Goal: Information Seeking & Learning: Understand process/instructions

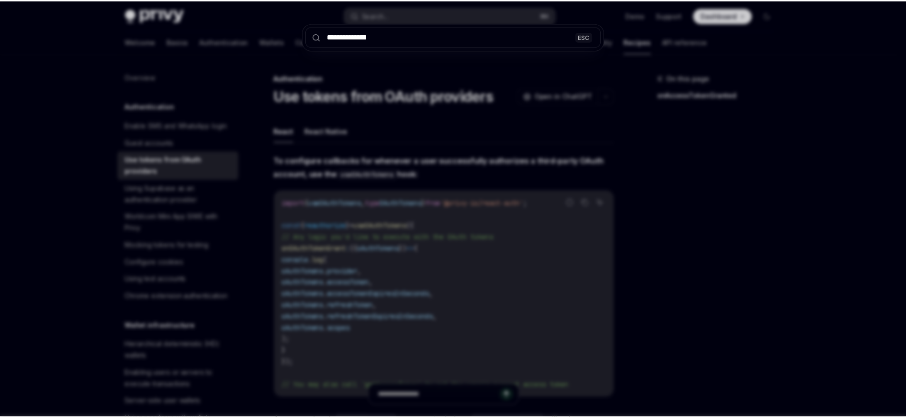
scroll to position [406, 0]
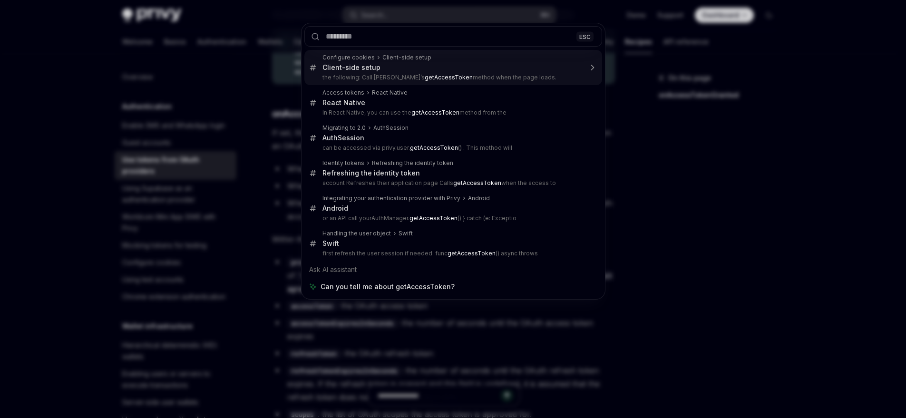
type textarea "*"
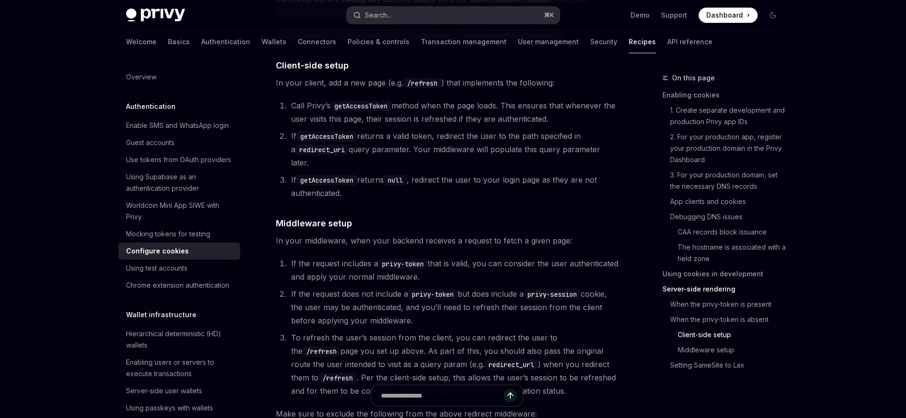
click at [488, 13] on button "Search... ⌘ K" at bounding box center [453, 15] width 213 height 17
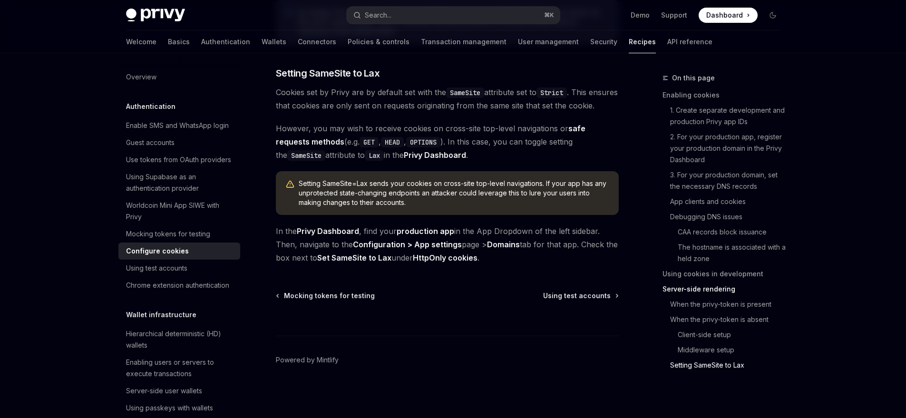
scroll to position [3341, 0]
click at [427, 16] on button "Search... ⌘ K" at bounding box center [453, 15] width 213 height 17
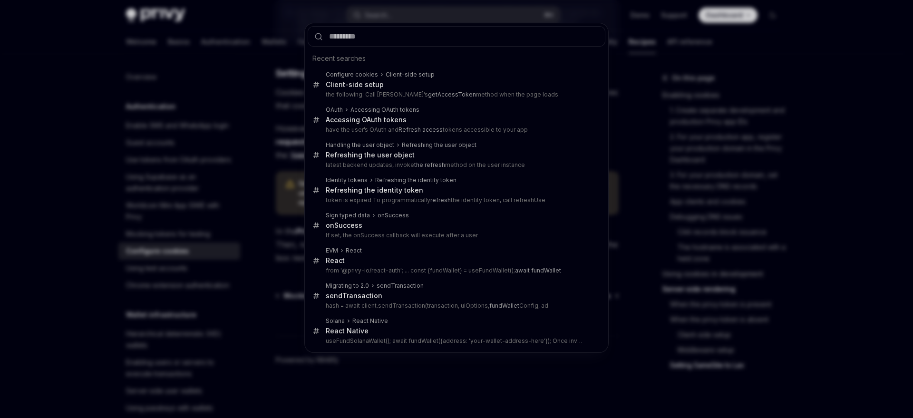
click at [162, 151] on div "Recent searches Configure cookies Client-side setup Client-side setup the follo…" at bounding box center [456, 209] width 913 height 418
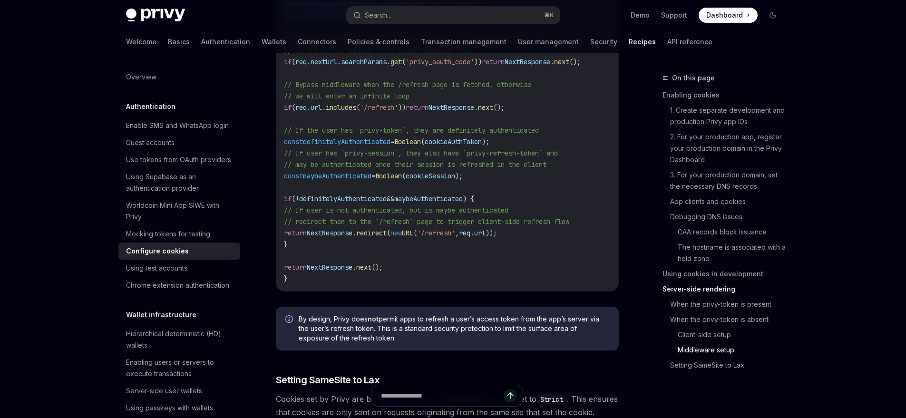
scroll to position [2917, 0]
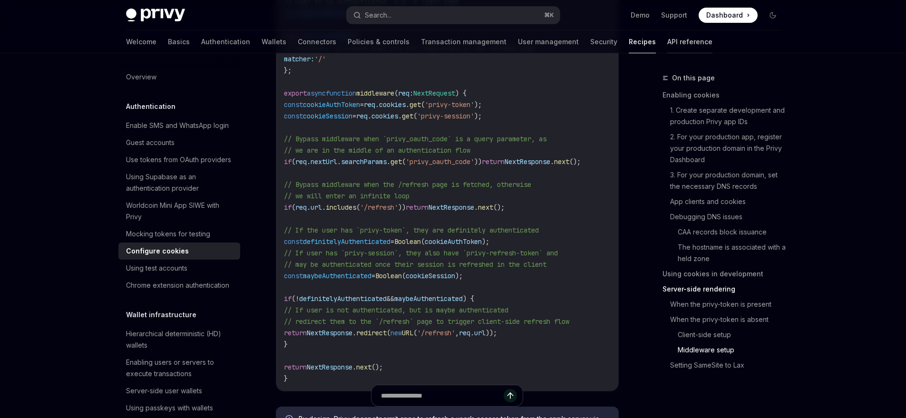
click at [667, 44] on link "API reference" at bounding box center [689, 41] width 45 height 23
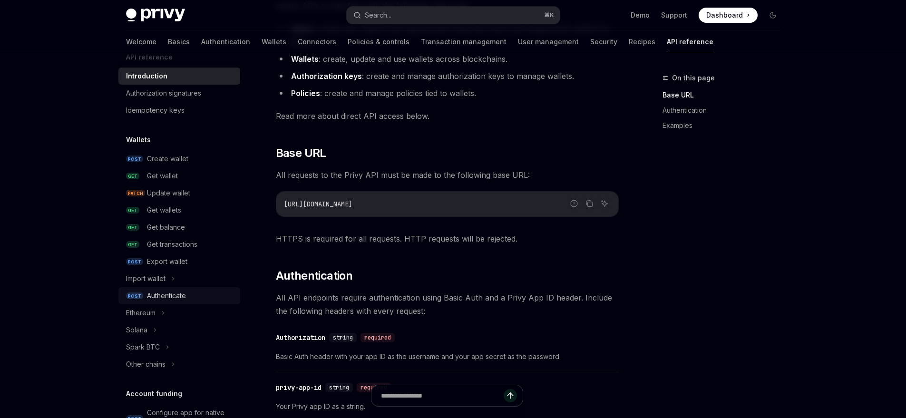
scroll to position [18, 0]
click at [193, 291] on div "Authenticate" at bounding box center [191, 295] width 88 height 11
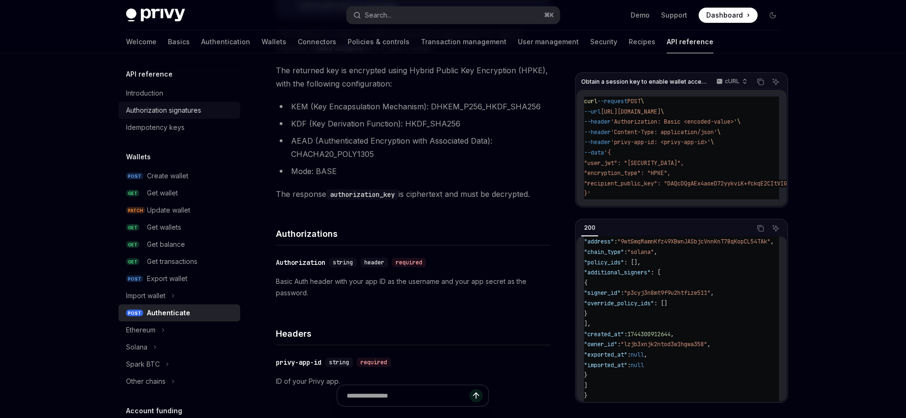
click at [177, 108] on div "Authorization signatures" at bounding box center [163, 110] width 75 height 11
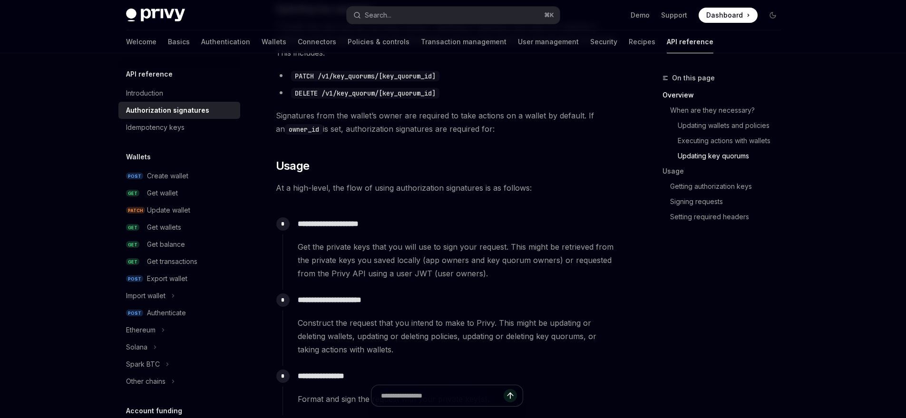
scroll to position [820, 0]
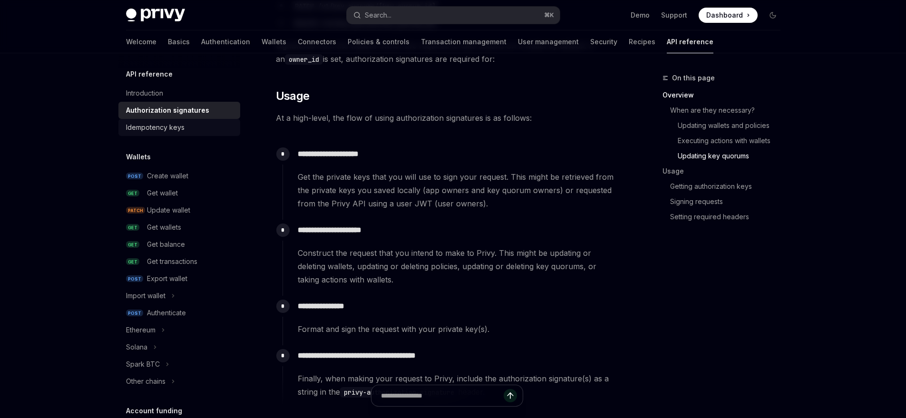
click at [155, 129] on div "Idempotency keys" at bounding box center [155, 127] width 59 height 11
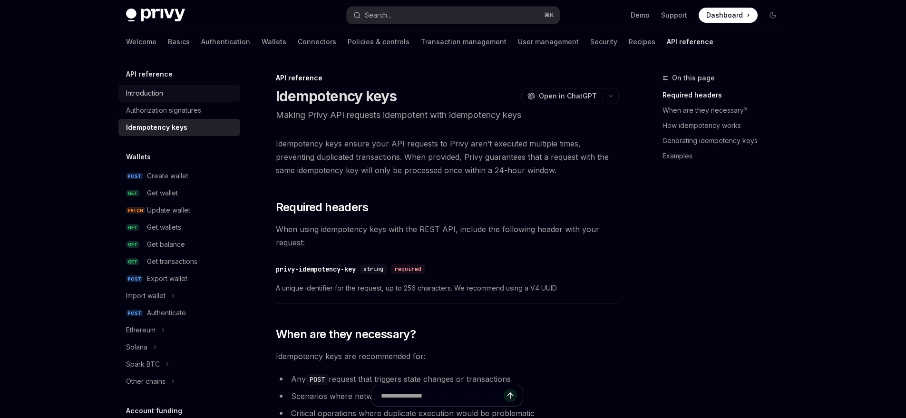
click at [153, 100] on link "Introduction" at bounding box center [179, 93] width 122 height 17
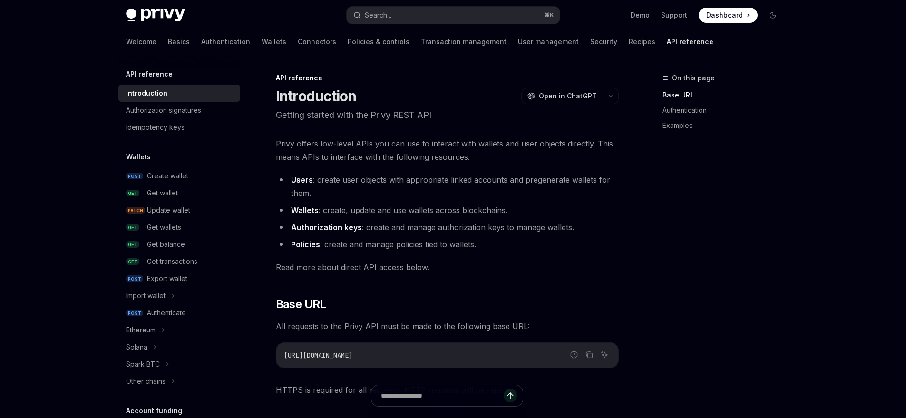
click at [165, 93] on div "Introduction" at bounding box center [146, 93] width 41 height 11
click at [201, 42] on link "Authentication" at bounding box center [225, 41] width 49 height 23
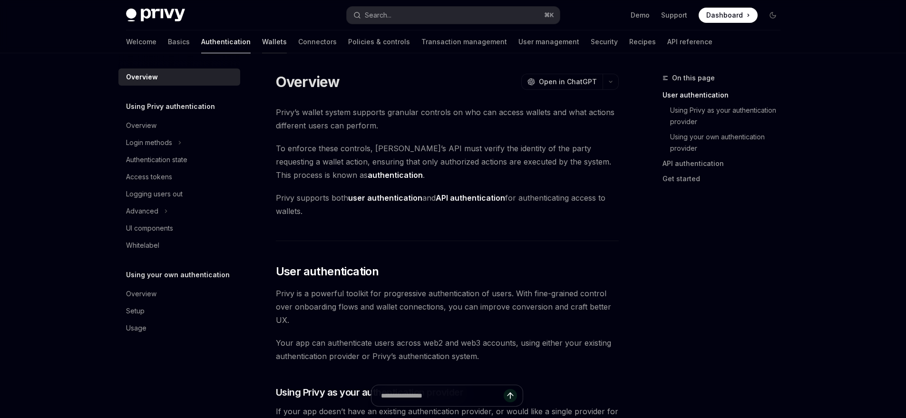
click at [262, 50] on link "Wallets" at bounding box center [274, 41] width 25 height 23
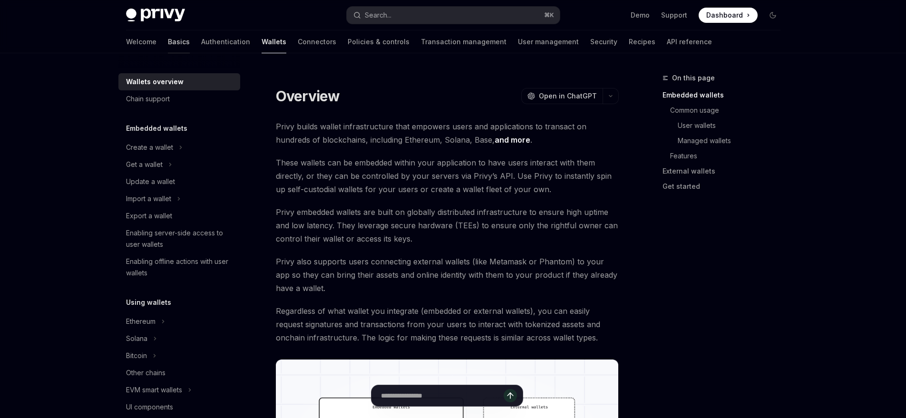
click at [168, 41] on link "Basics" at bounding box center [179, 41] width 22 height 23
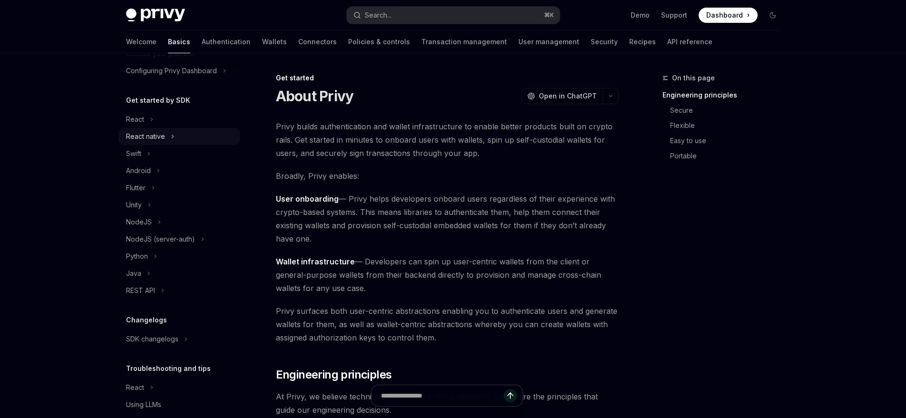
scroll to position [76, 0]
click at [165, 114] on button "React" at bounding box center [179, 117] width 122 height 17
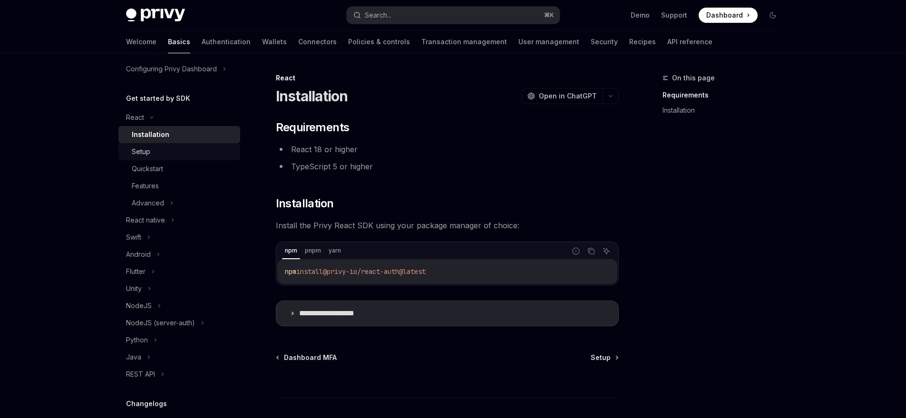
click at [176, 156] on div "Setup" at bounding box center [183, 151] width 103 height 11
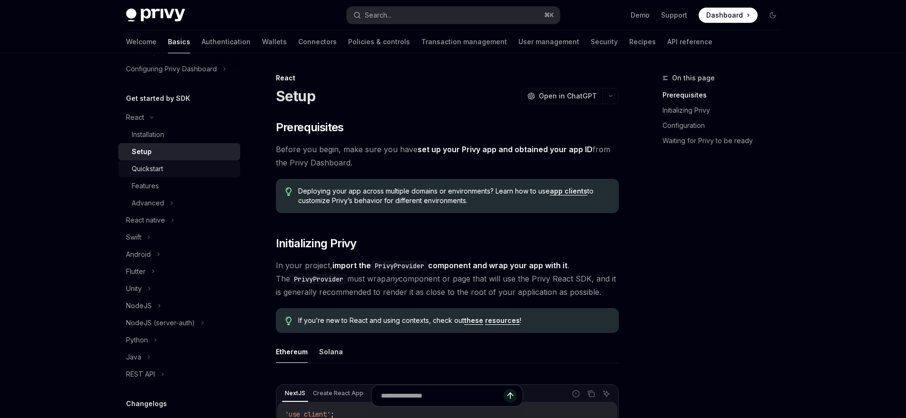
click at [190, 173] on div "Quickstart" at bounding box center [183, 168] width 103 height 11
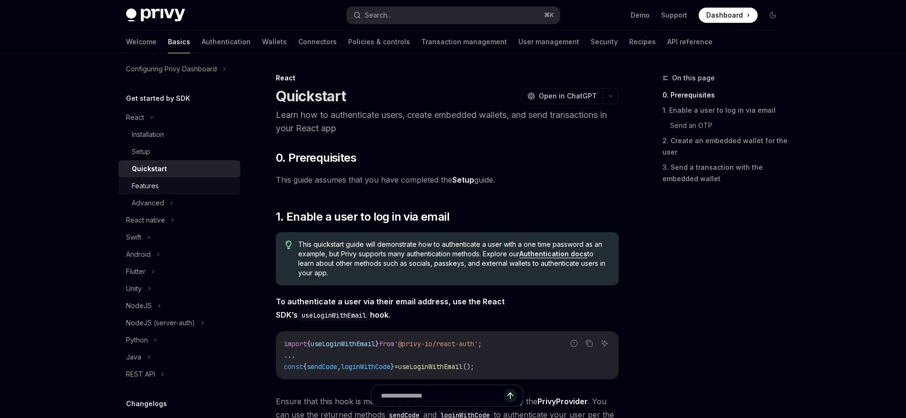
click at [187, 187] on div "Features" at bounding box center [183, 185] width 103 height 11
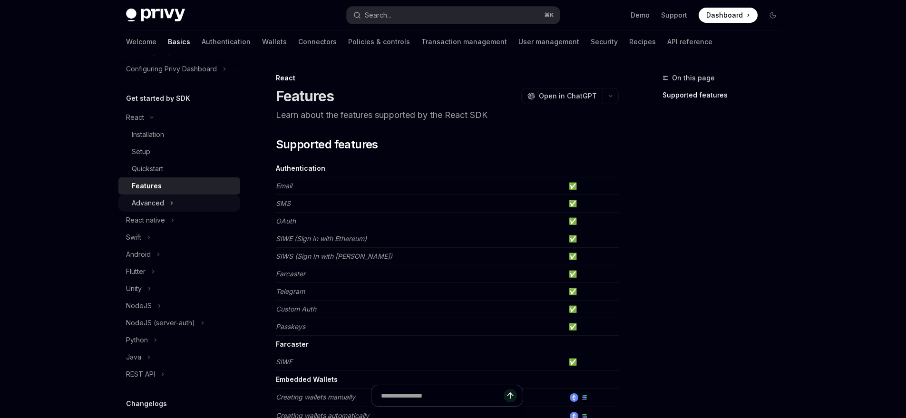
click at [186, 201] on button "Advanced" at bounding box center [179, 203] width 122 height 17
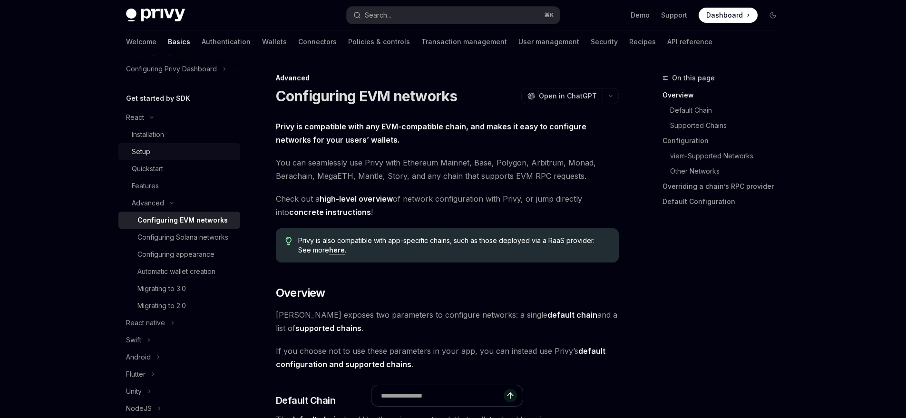
click at [184, 155] on div "Setup" at bounding box center [183, 151] width 103 height 11
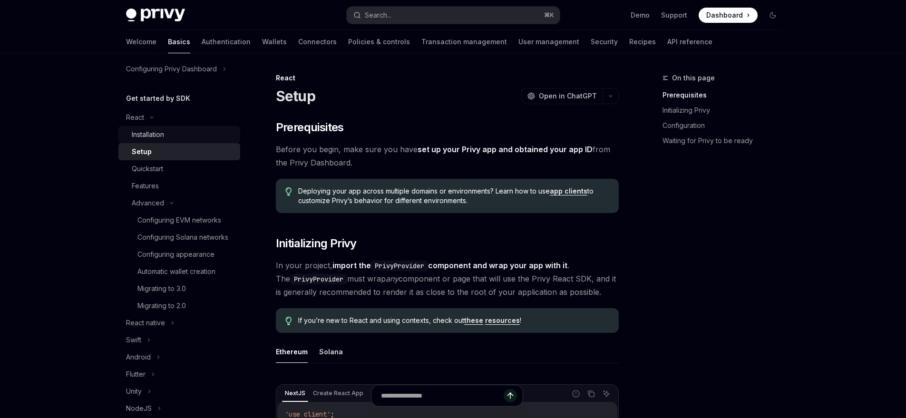
click at [184, 139] on div "Installation" at bounding box center [183, 134] width 103 height 11
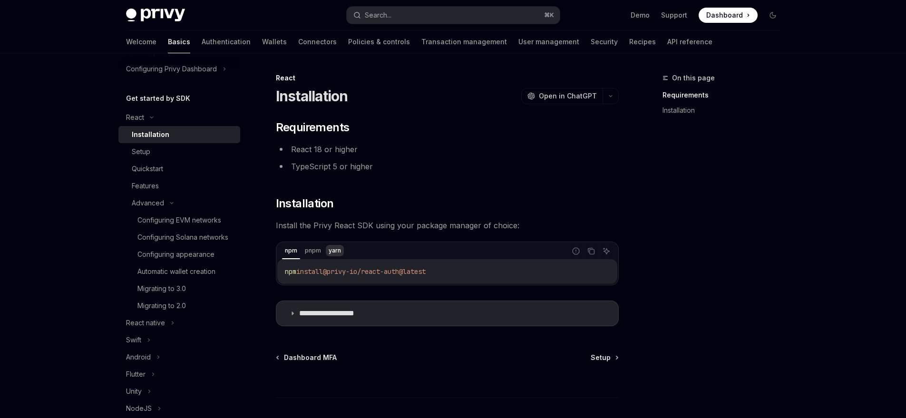
scroll to position [2, 0]
click at [348, 312] on p "**********" at bounding box center [338, 312] width 78 height 10
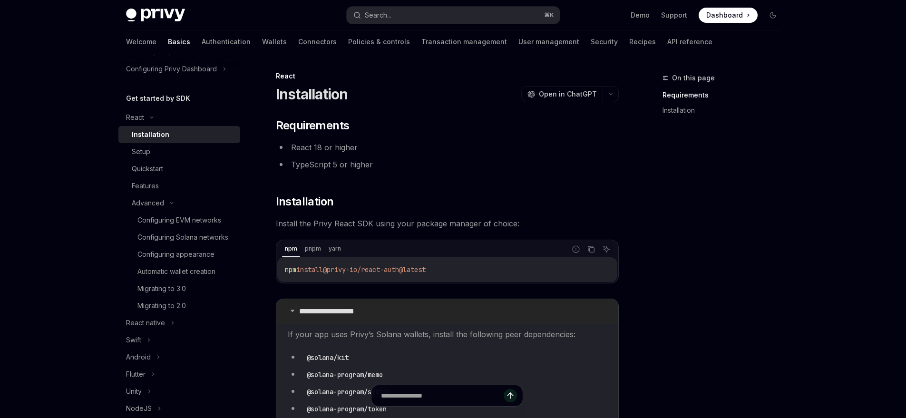
click at [356, 312] on p "**********" at bounding box center [338, 312] width 78 height 10
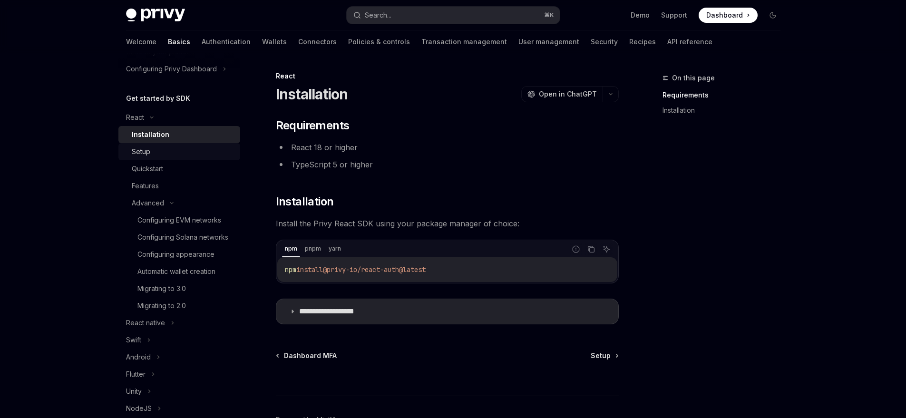
click at [177, 152] on div "Setup" at bounding box center [183, 151] width 103 height 11
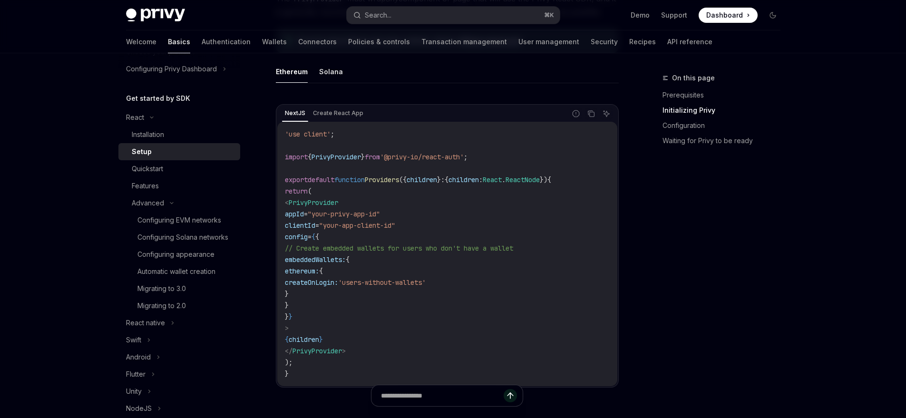
scroll to position [293, 0]
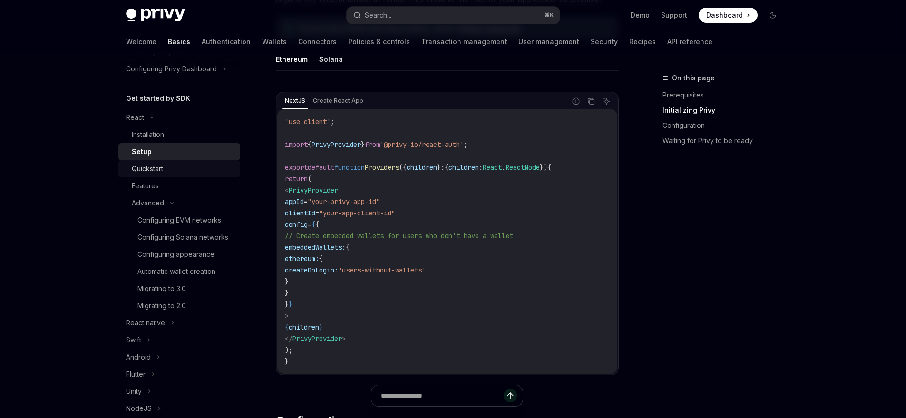
click at [198, 175] on link "Quickstart" at bounding box center [179, 168] width 122 height 17
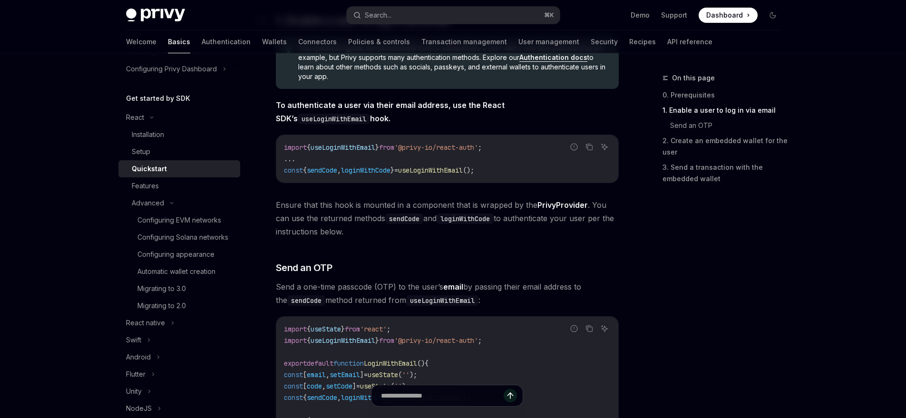
scroll to position [253, 0]
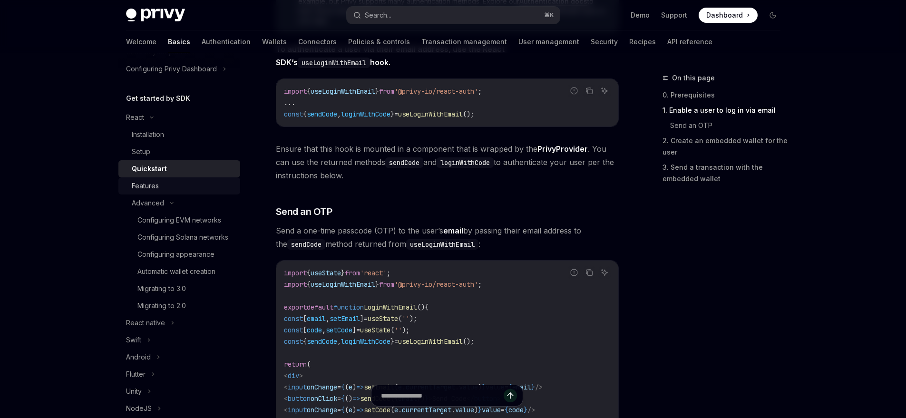
click at [160, 186] on div "Features" at bounding box center [183, 185] width 103 height 11
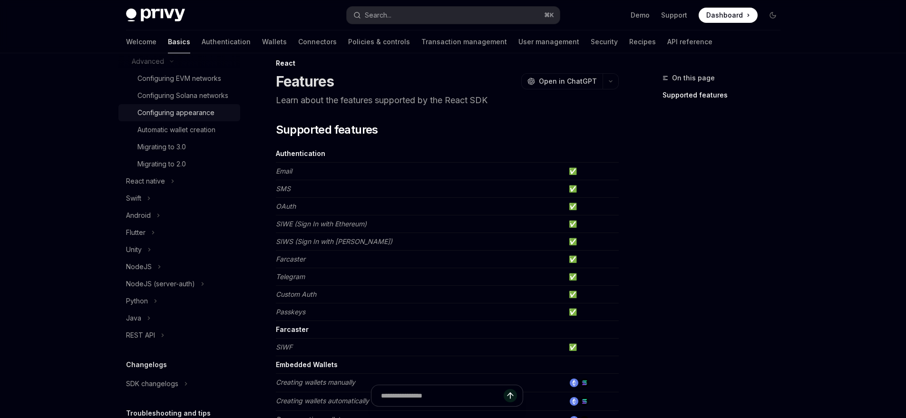
scroll to position [234, 0]
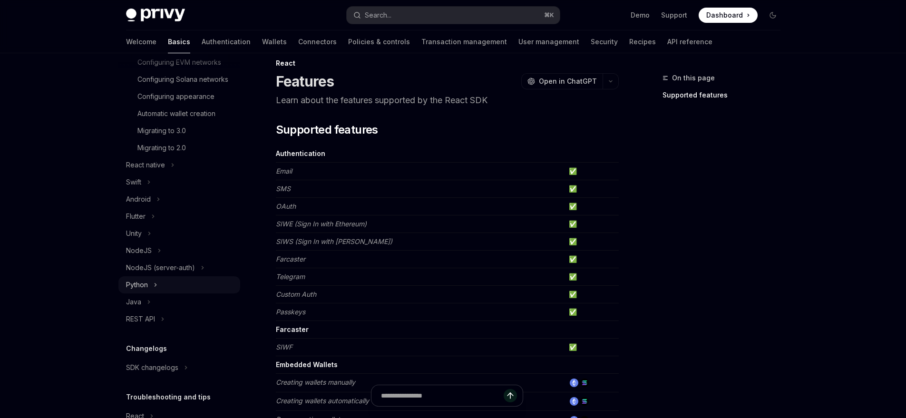
click at [192, 293] on button "Python" at bounding box center [179, 284] width 122 height 17
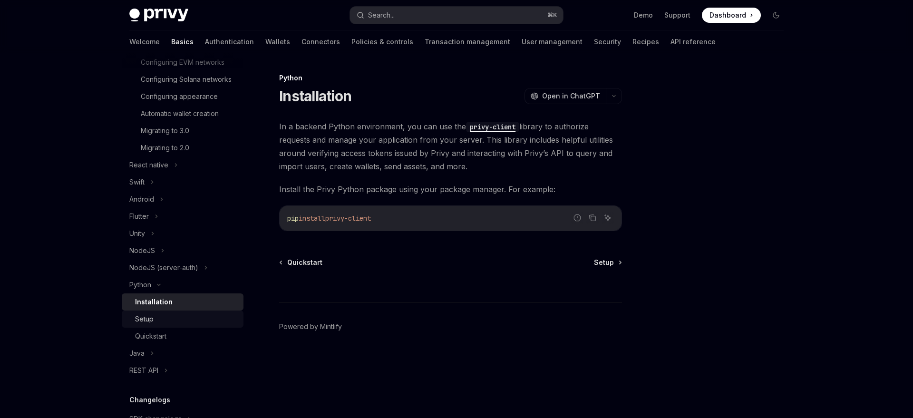
click at [212, 325] on div "Setup" at bounding box center [186, 318] width 103 height 11
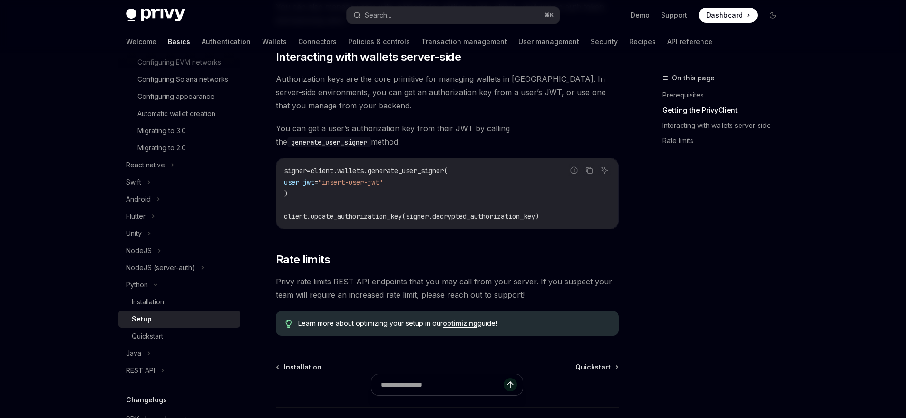
scroll to position [391, 0]
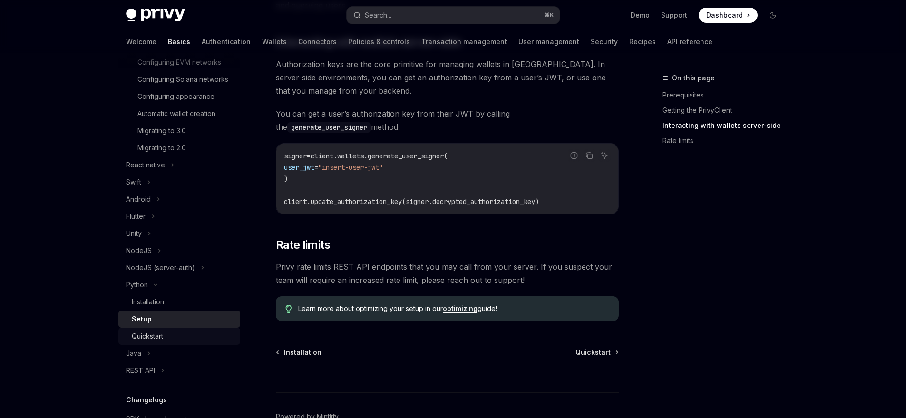
click at [220, 345] on link "Quickstart" at bounding box center [179, 336] width 122 height 17
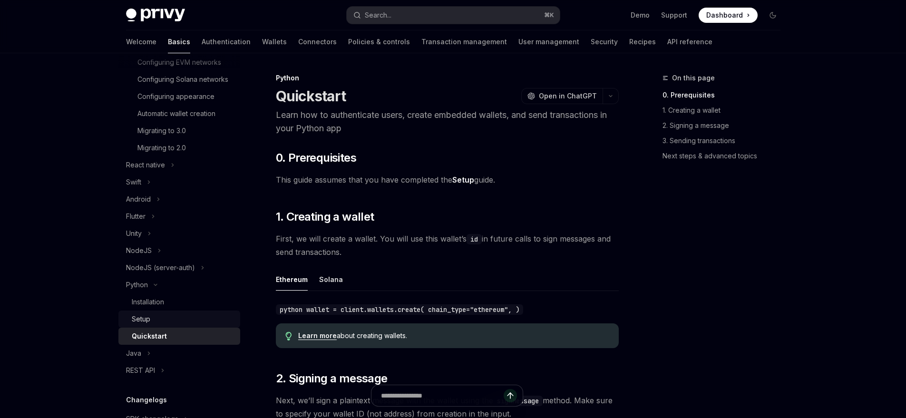
click at [211, 328] on link "Setup" at bounding box center [179, 319] width 122 height 17
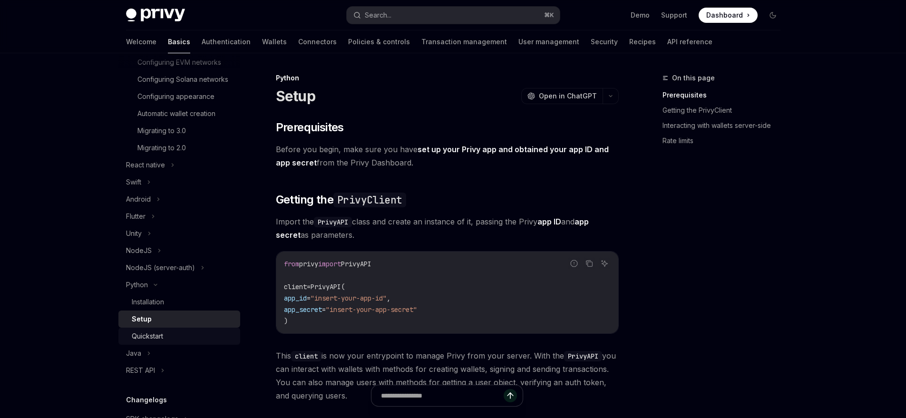
click at [211, 342] on div "Quickstart" at bounding box center [183, 336] width 103 height 11
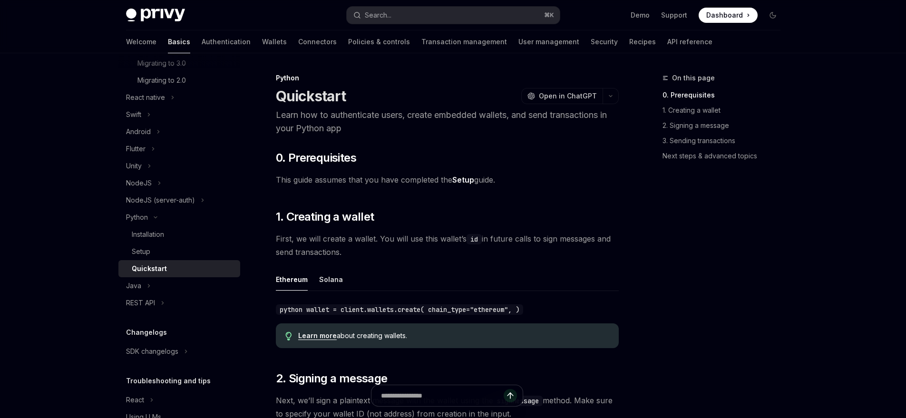
scroll to position [303, 0]
click at [190, 310] on button "REST API" at bounding box center [179, 301] width 122 height 17
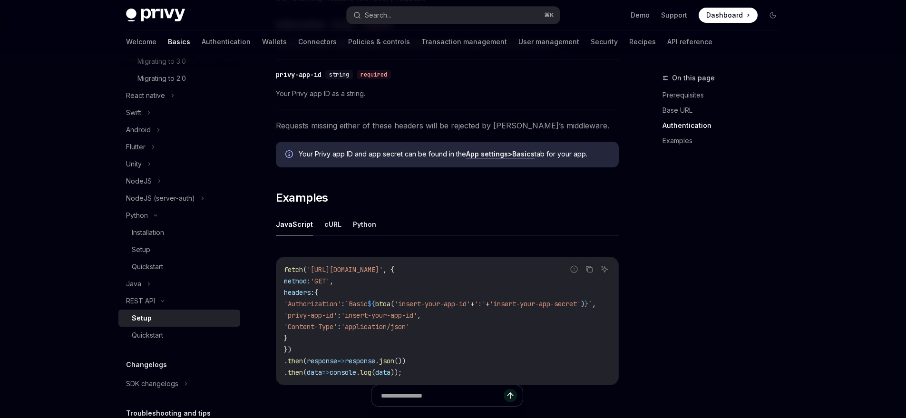
scroll to position [469, 0]
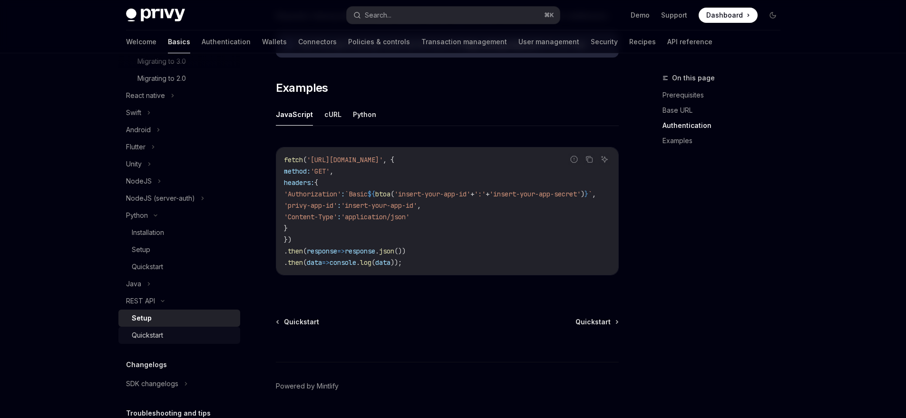
click at [196, 341] on div "Quickstart" at bounding box center [183, 335] width 103 height 11
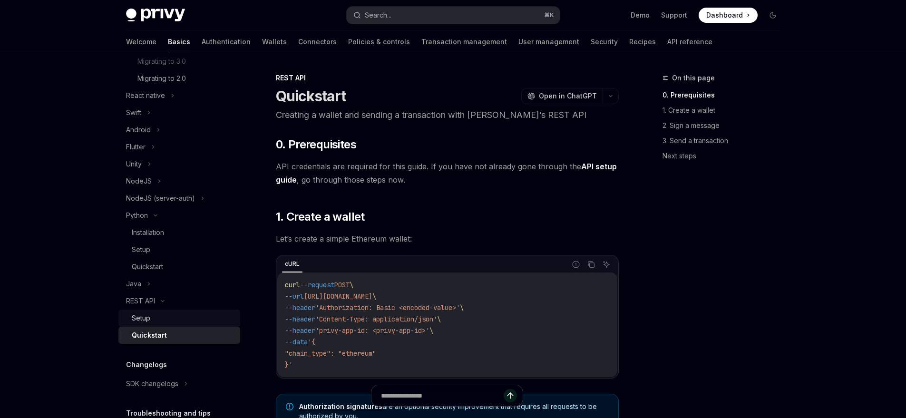
click at [196, 324] on div "Setup" at bounding box center [183, 318] width 103 height 11
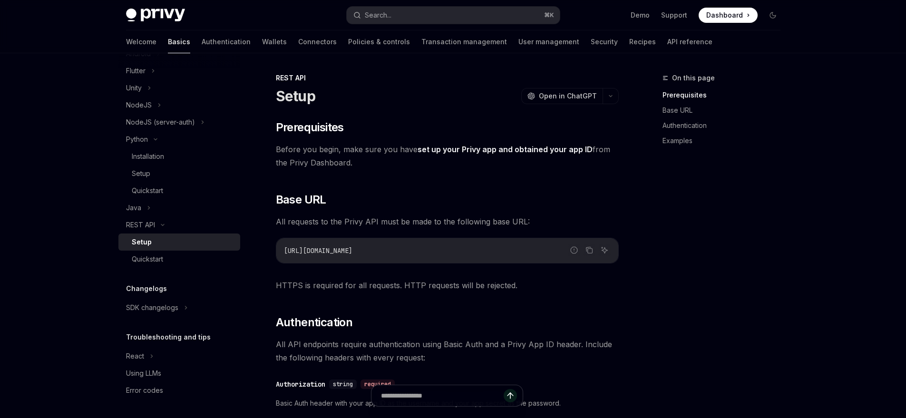
scroll to position [391, 0]
click at [201, 361] on button "React" at bounding box center [179, 356] width 122 height 17
type textarea "*"
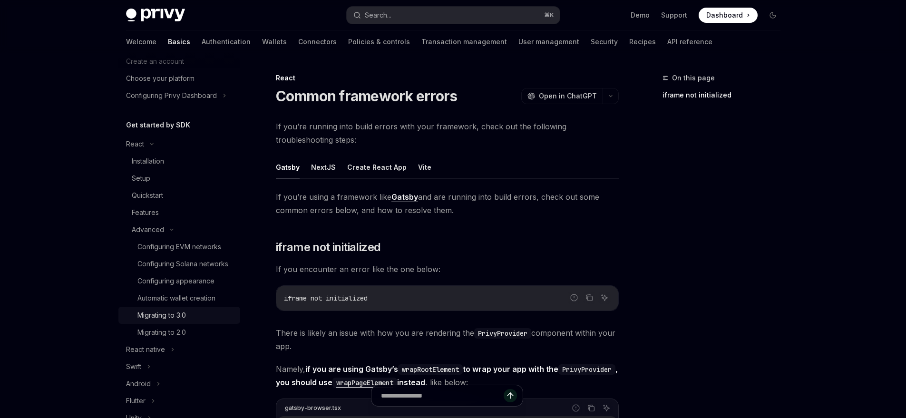
scroll to position [49, 0]
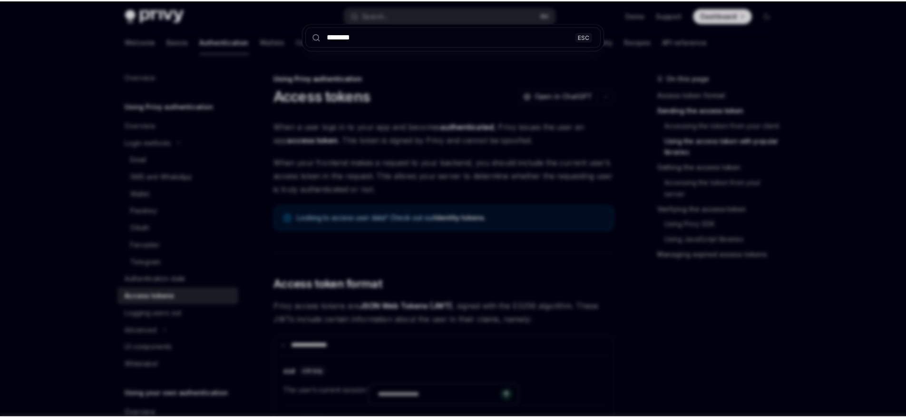
scroll to position [1158, 0]
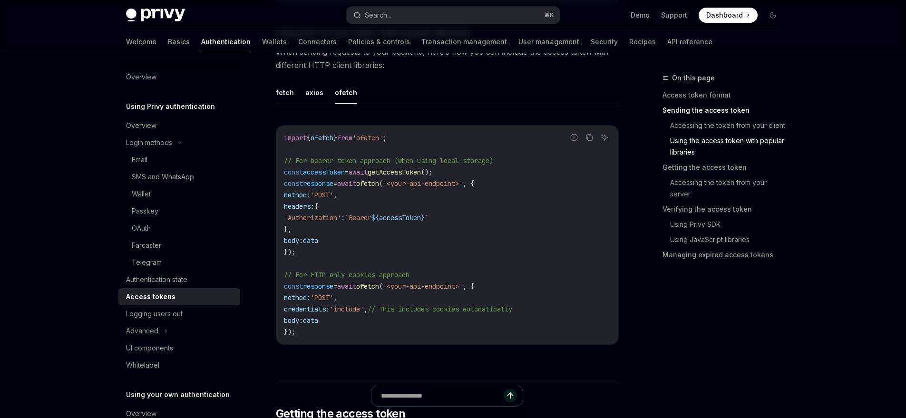
type textarea "*"
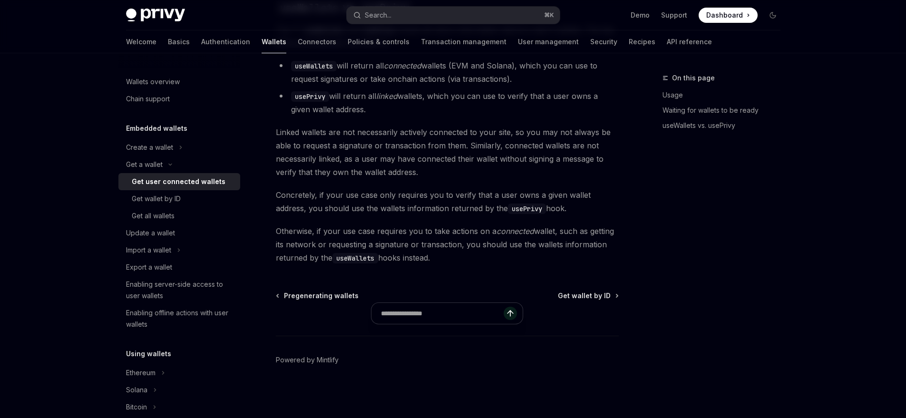
scroll to position [781, 0]
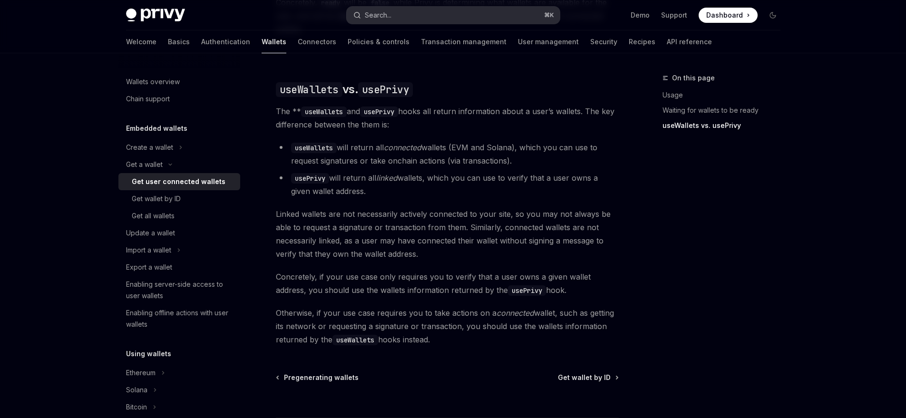
click at [431, 18] on button "Search... ⌘ K" at bounding box center [453, 15] width 213 height 17
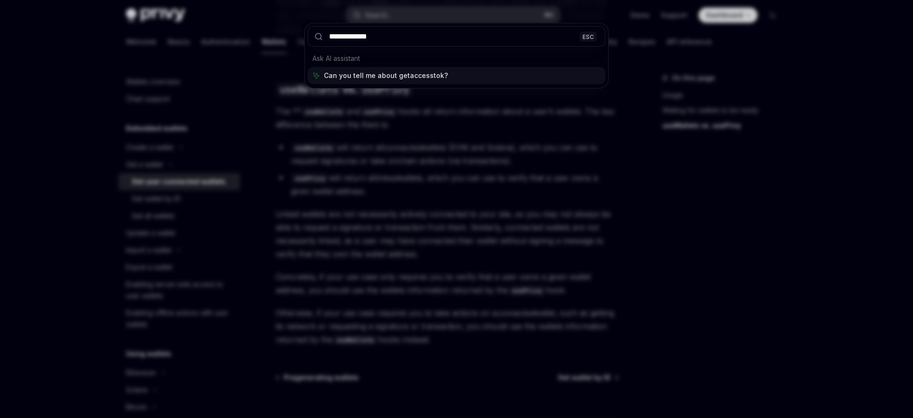
type input "**********"
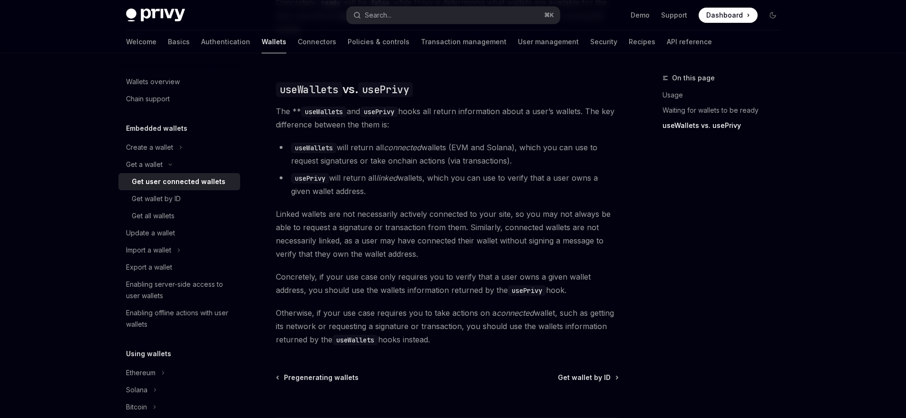
type textarea "*"
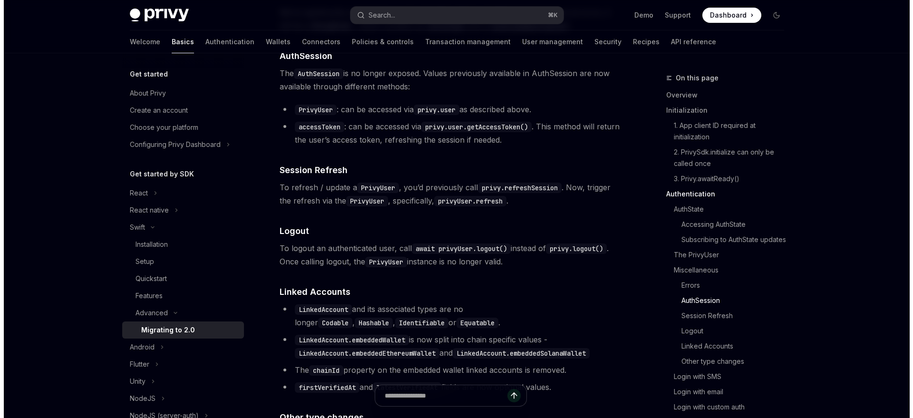
scroll to position [1741, 0]
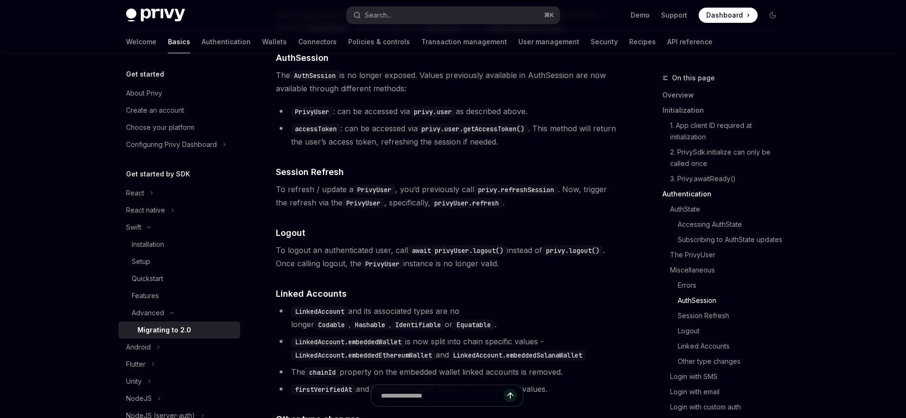
click at [490, 195] on code "privy.refreshSession" at bounding box center [516, 190] width 84 height 10
click at [452, 208] on code "privyUser.refresh" at bounding box center [466, 203] width 72 height 10
copy code "privyUser"
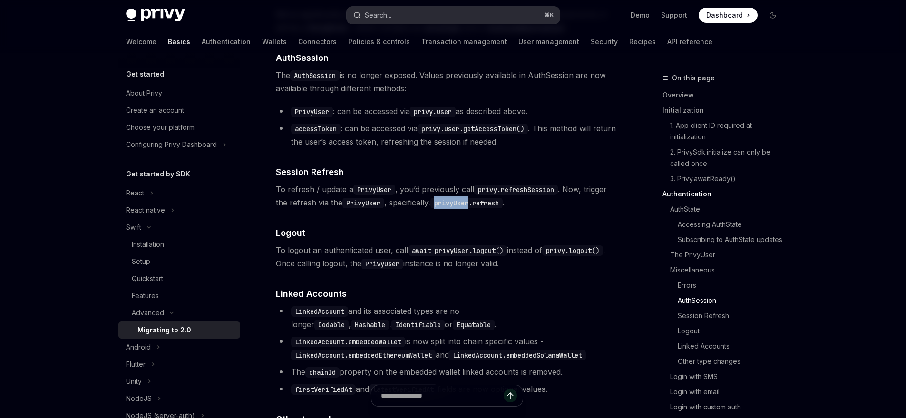
click at [463, 11] on button "Search... ⌘ K" at bounding box center [453, 15] width 213 height 17
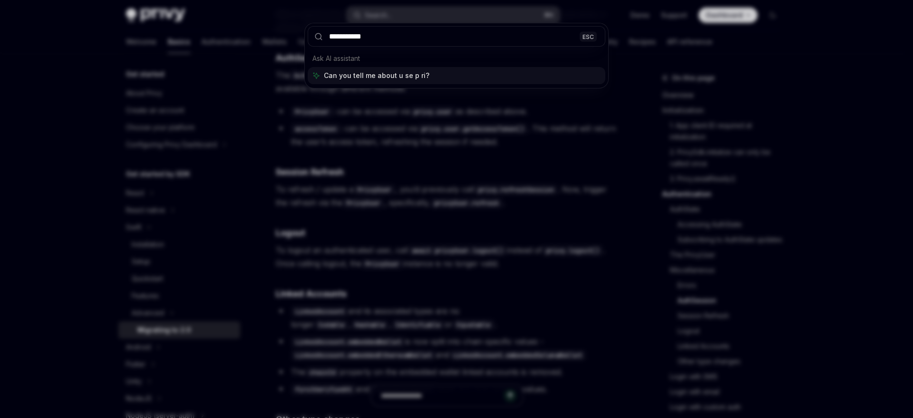
type input "********"
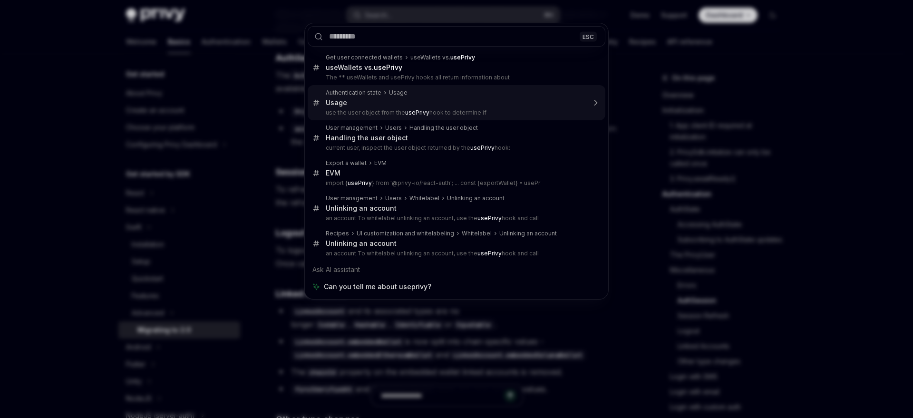
type textarea "*"
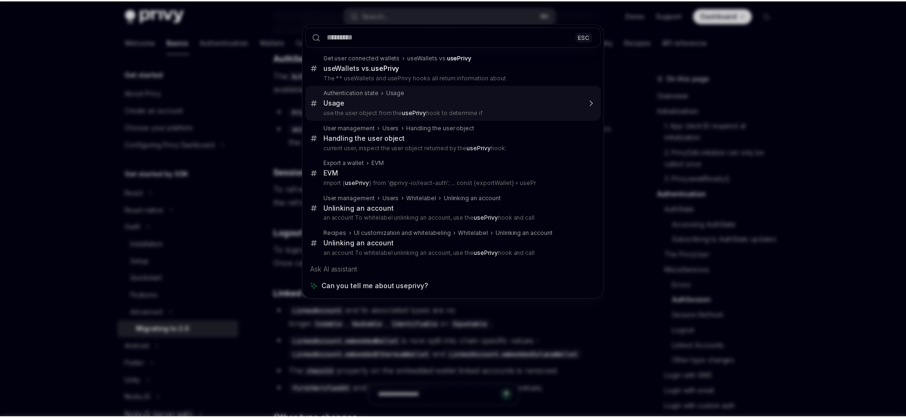
scroll to position [266, 0]
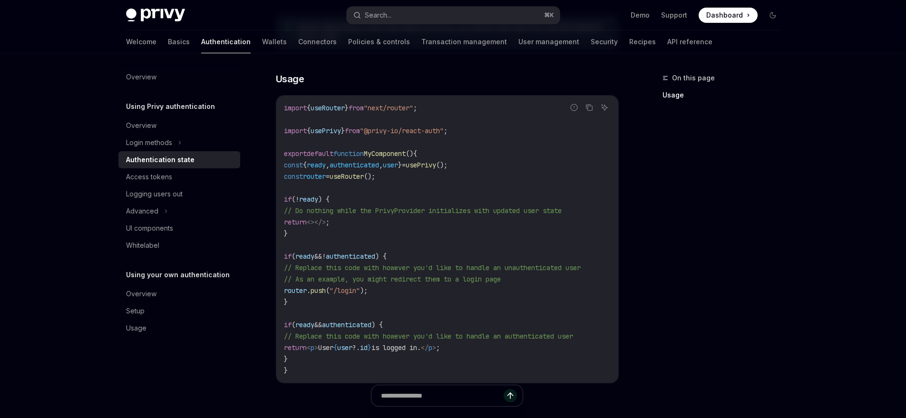
click at [436, 163] on span "usePrivy" at bounding box center [421, 165] width 30 height 9
copy span "usePrivy"
click at [453, 18] on button "Search... ⌘ K" at bounding box center [453, 15] width 213 height 17
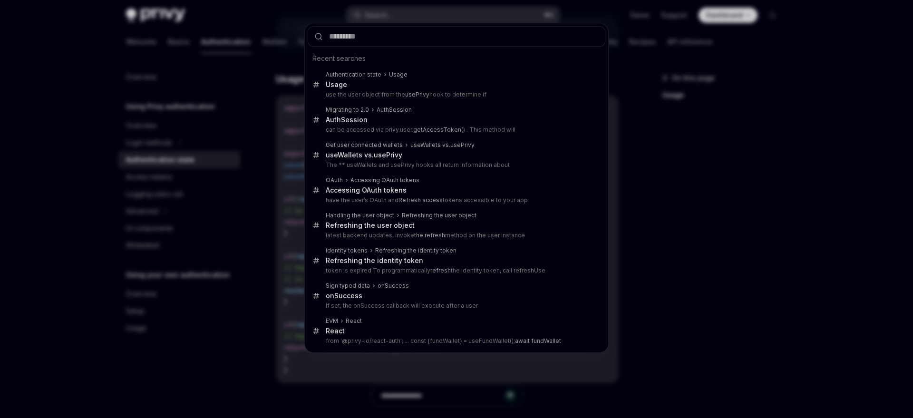
type input "********"
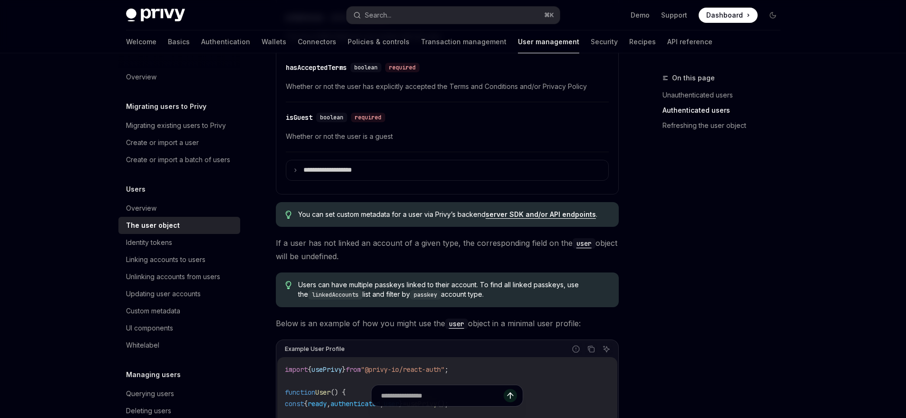
scroll to position [565, 0]
click at [410, 178] on summary "**********" at bounding box center [447, 170] width 322 height 20
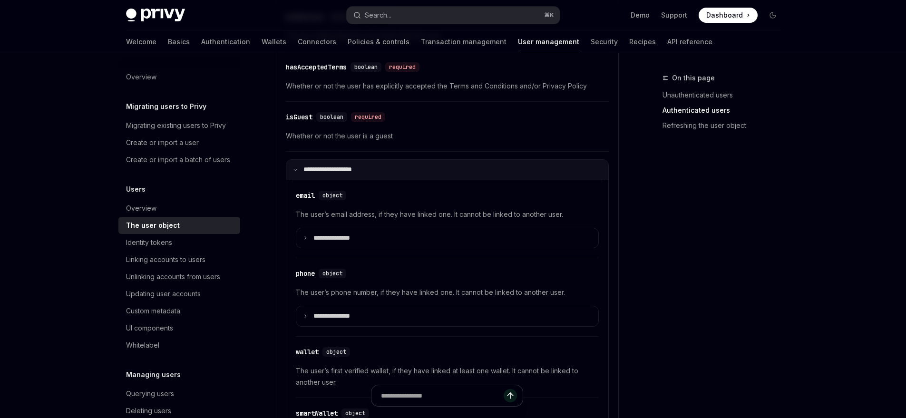
click at [410, 178] on summary "**********" at bounding box center [447, 170] width 322 height 20
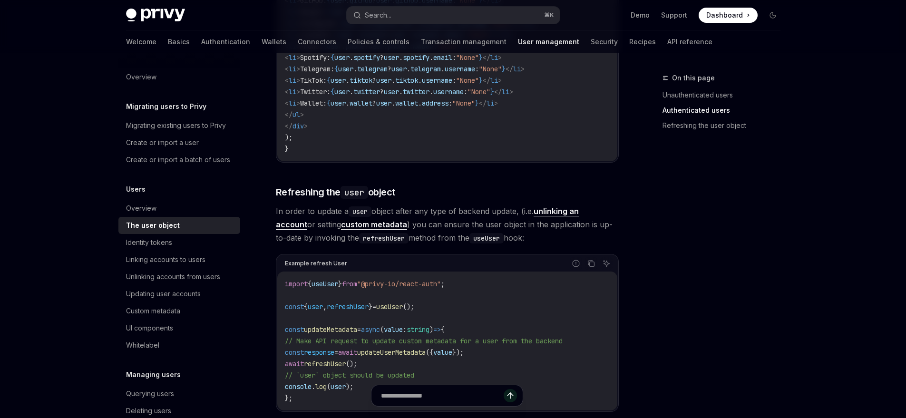
scroll to position [1181, 0]
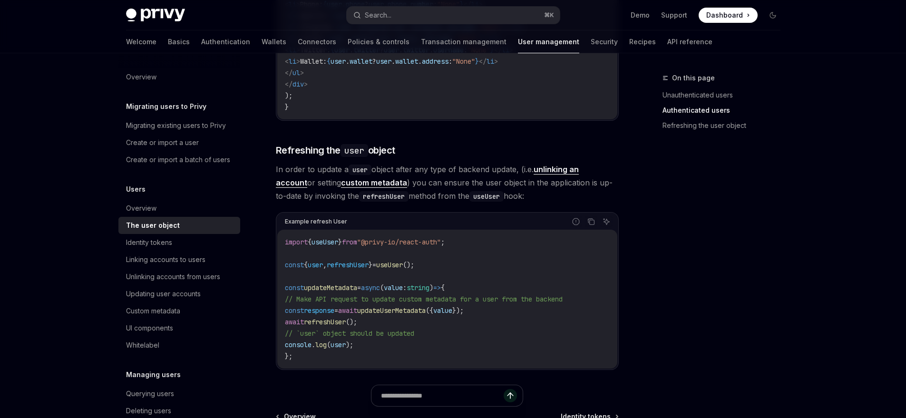
click at [369, 268] on span "refreshUser" at bounding box center [348, 265] width 42 height 9
copy span "refreshUser"
click at [323, 268] on span "user" at bounding box center [315, 265] width 15 height 9
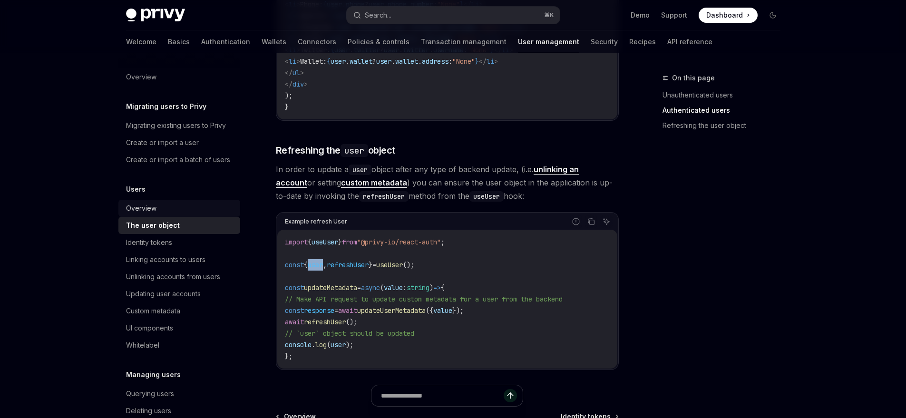
click at [145, 214] on div "Overview" at bounding box center [141, 208] width 30 height 11
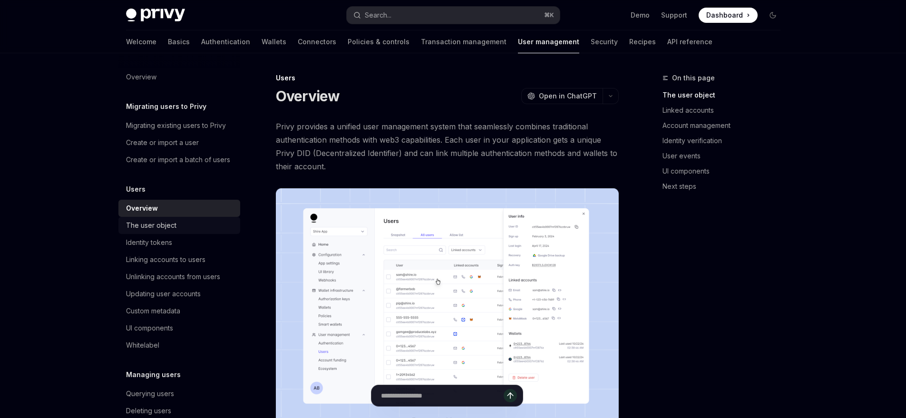
click at [196, 231] on div "The user object" at bounding box center [180, 225] width 108 height 11
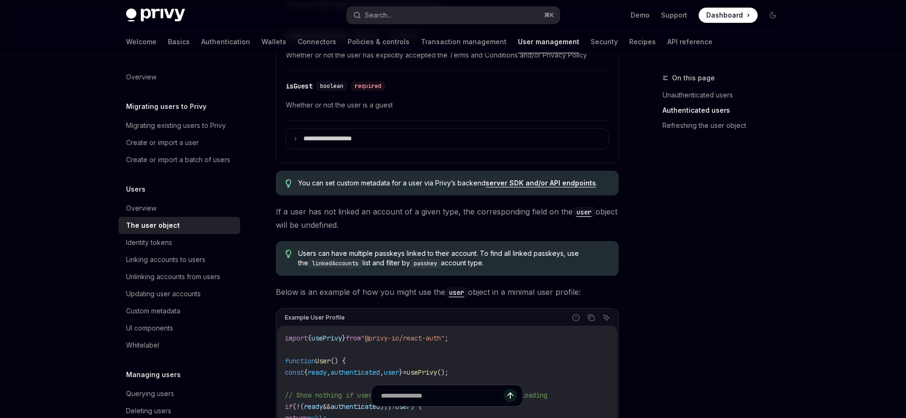
scroll to position [640, 0]
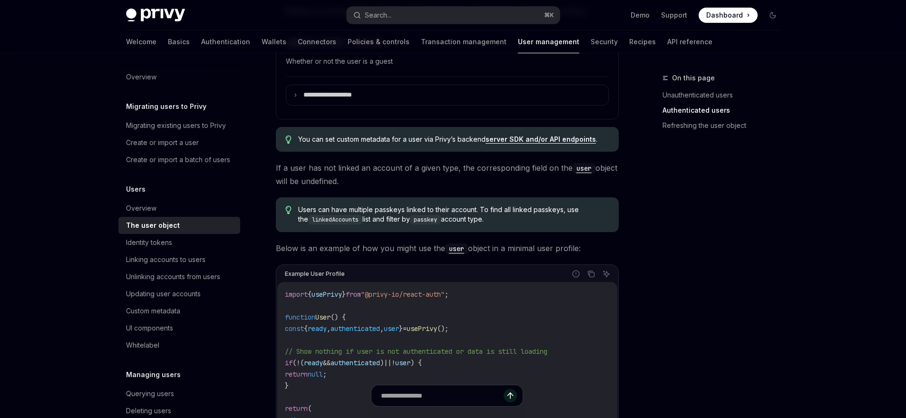
click at [462, 252] on code "user" at bounding box center [456, 249] width 23 height 10
type textarea "*"
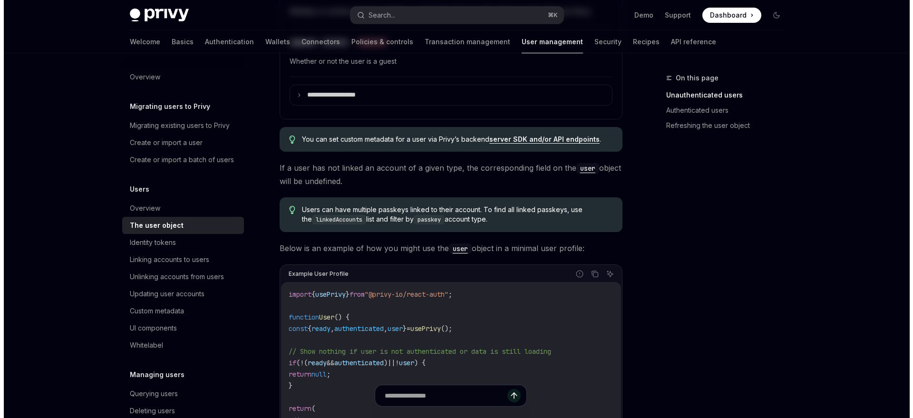
scroll to position [0, 0]
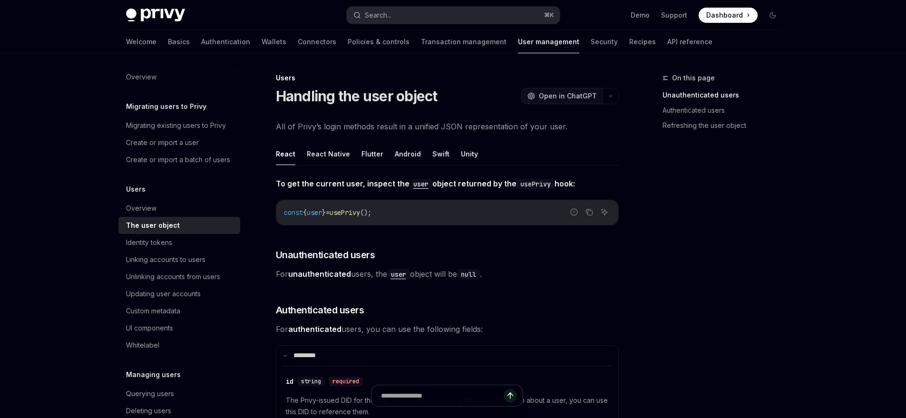
click at [574, 100] on span "Open in ChatGPT" at bounding box center [568, 96] width 58 height 10
click at [477, 9] on button "Search... ⌘ K" at bounding box center [453, 15] width 213 height 17
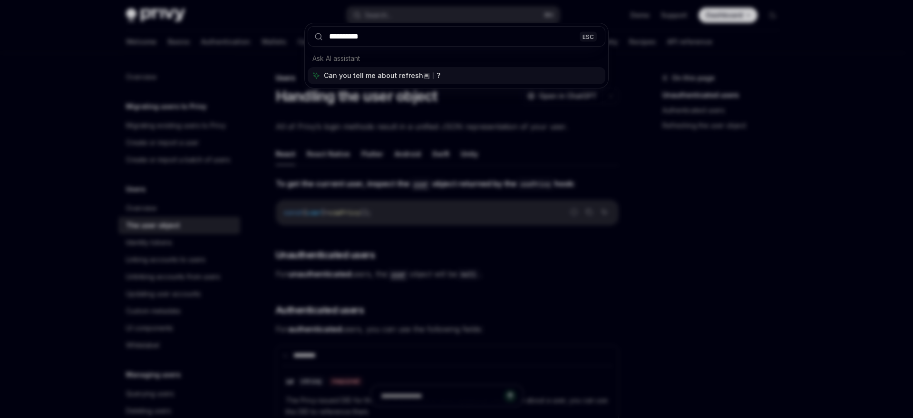
type input "**********"
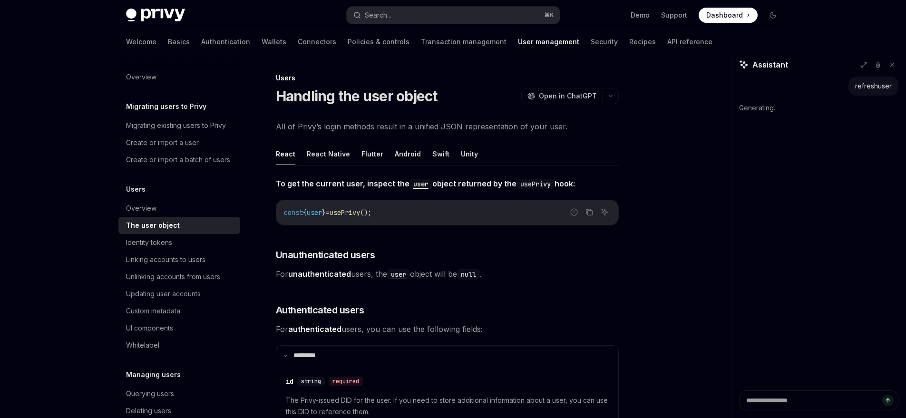
type textarea "*"
click at [494, 14] on button "Search... ⌘ K" at bounding box center [453, 15] width 213 height 17
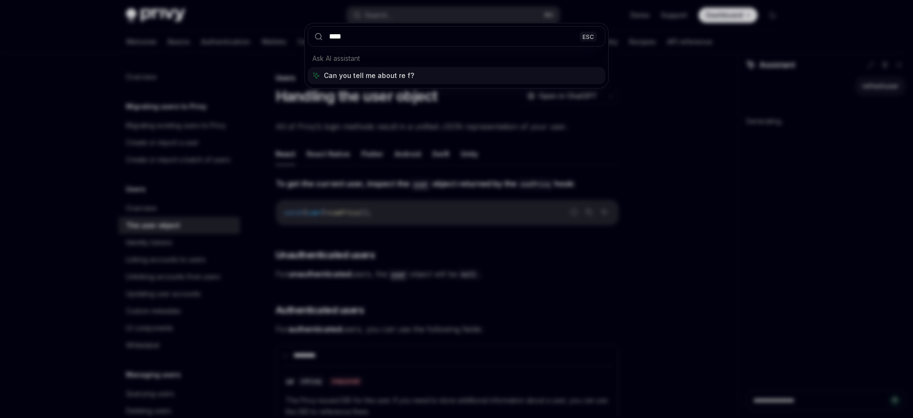
type input "******"
type textarea "*"
type input "*******"
type textarea "*"
type input "**********"
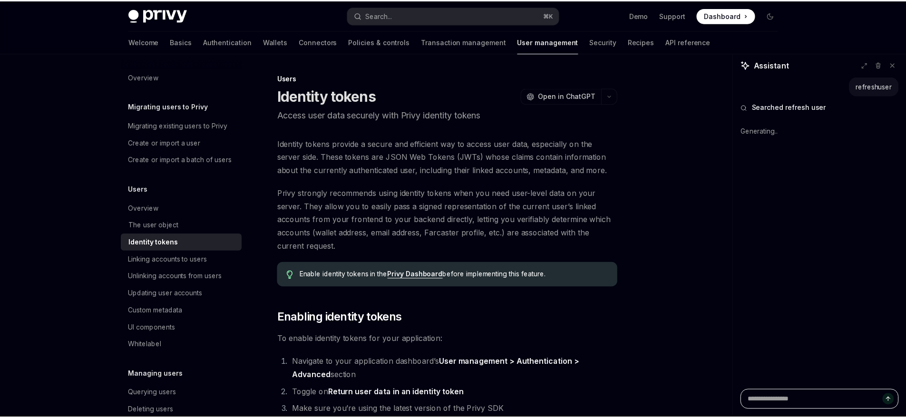
scroll to position [857, 0]
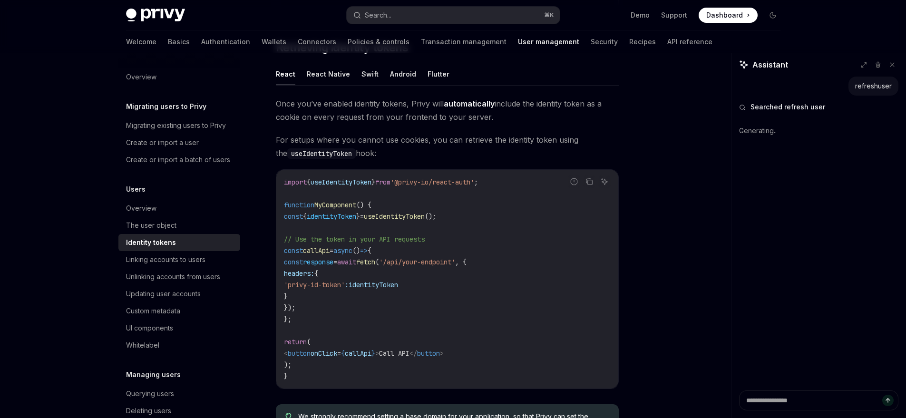
click at [398, 285] on span "identityToken" at bounding box center [373, 285] width 49 height 9
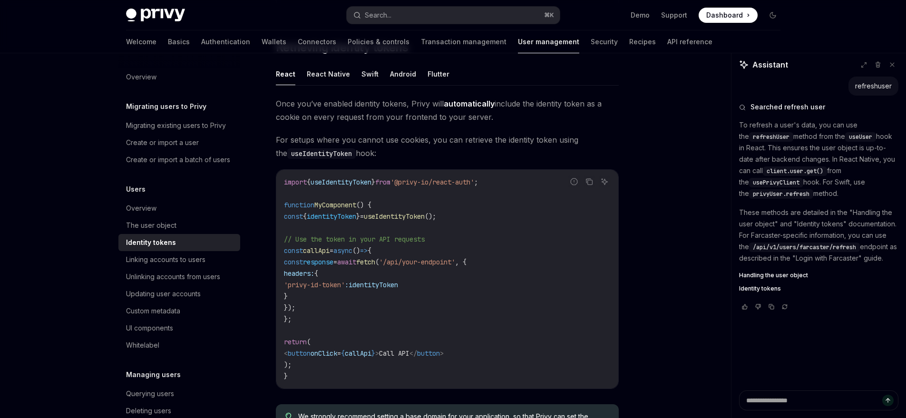
type textarea "*"
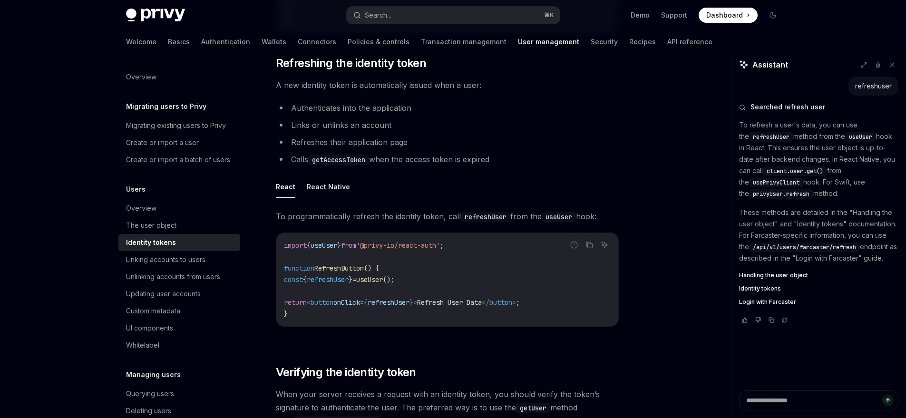
scroll to position [2261, 0]
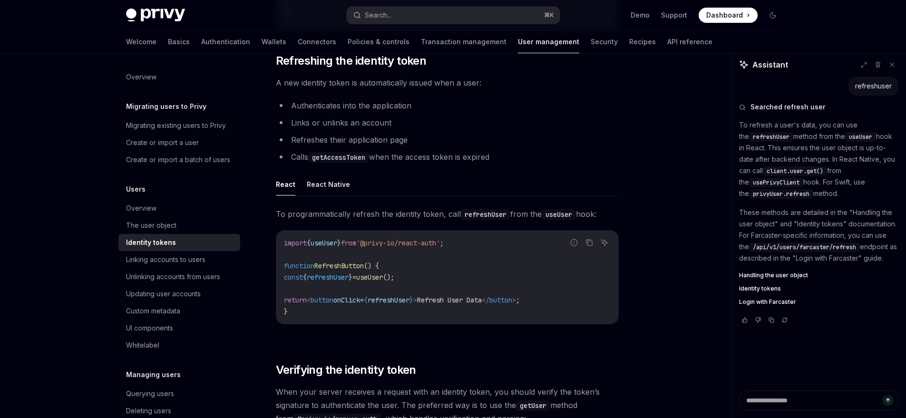
click at [383, 282] on span "useUser" at bounding box center [369, 277] width 27 height 9
drag, startPoint x: 485, startPoint y: 254, endPoint x: 281, endPoint y: 249, distance: 204.6
click at [281, 249] on div "import { useUser } from '@privy-io/react-auth' ; function RefreshButton () { co…" at bounding box center [447, 277] width 342 height 93
copy span "import { useUser } from '@privy-io/react-auth' ;"
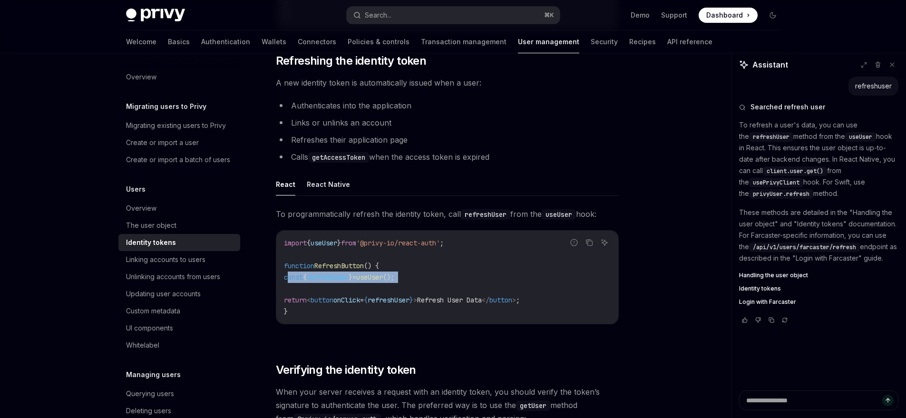
drag, startPoint x: 291, startPoint y: 293, endPoint x: 444, endPoint y: 298, distance: 152.8
click at [444, 298] on code "import { useUser } from '@privy-io/react-auth' ; function RefreshButton () { co…" at bounding box center [447, 277] width 327 height 80
copy code "const { refreshUser } = useUser ();"
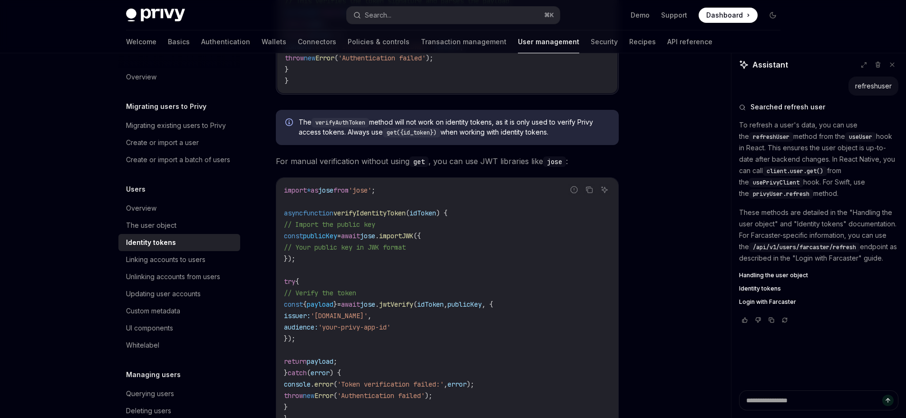
scroll to position [2566, 0]
